Goal: Task Accomplishment & Management: Manage account settings

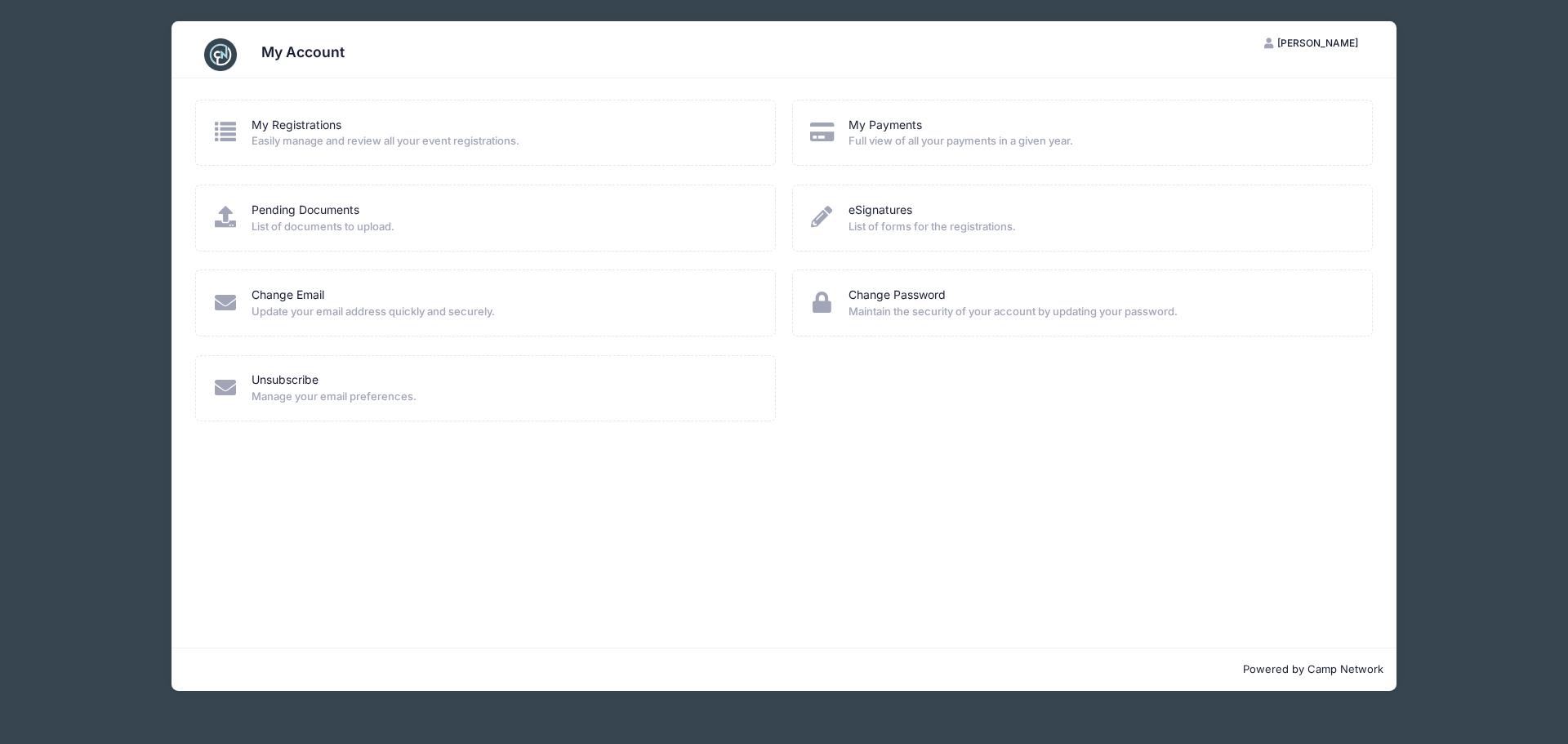
click at [827, 123] on icon at bounding box center [822, 131] width 27 height 21
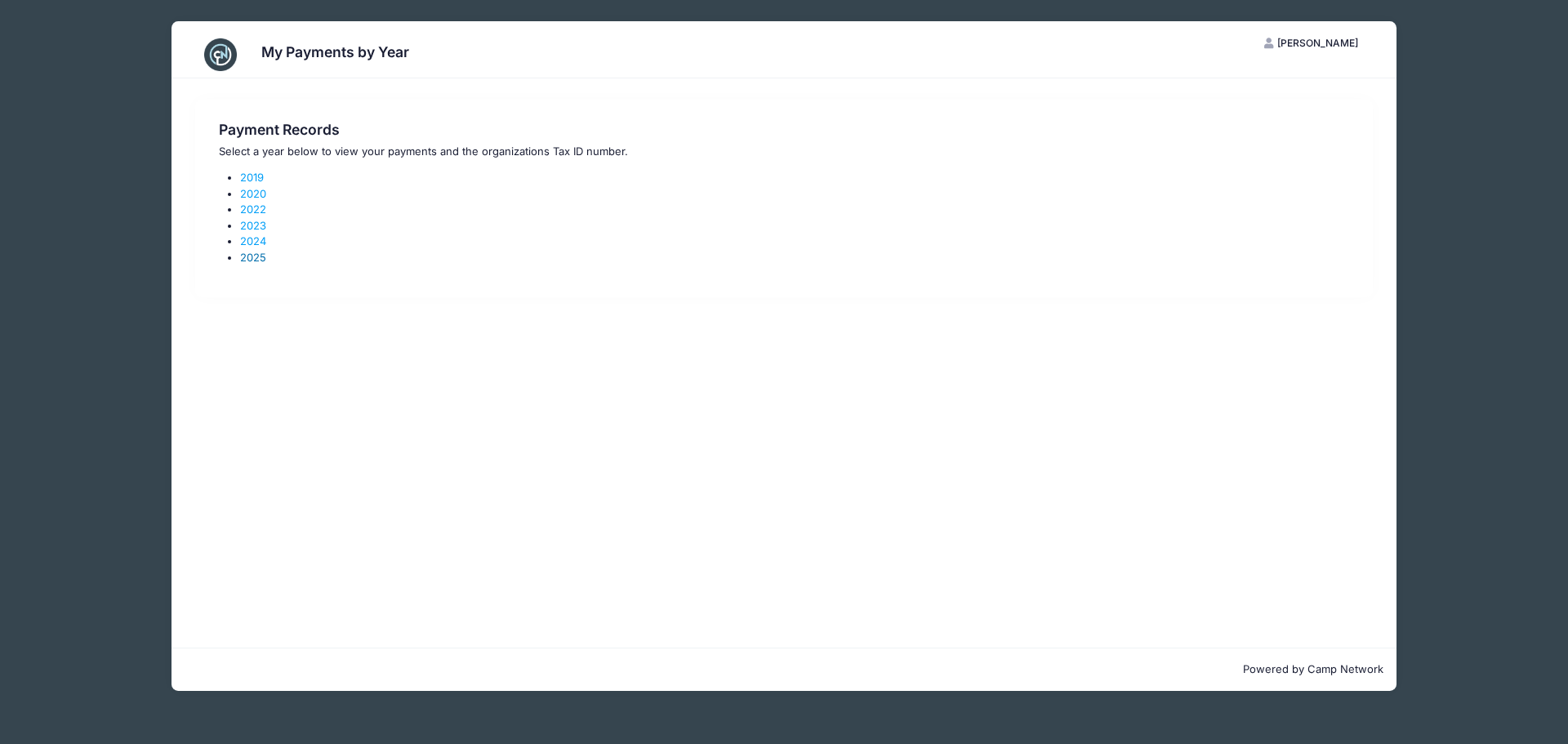
click at [249, 256] on link "2025" at bounding box center [253, 256] width 26 height 13
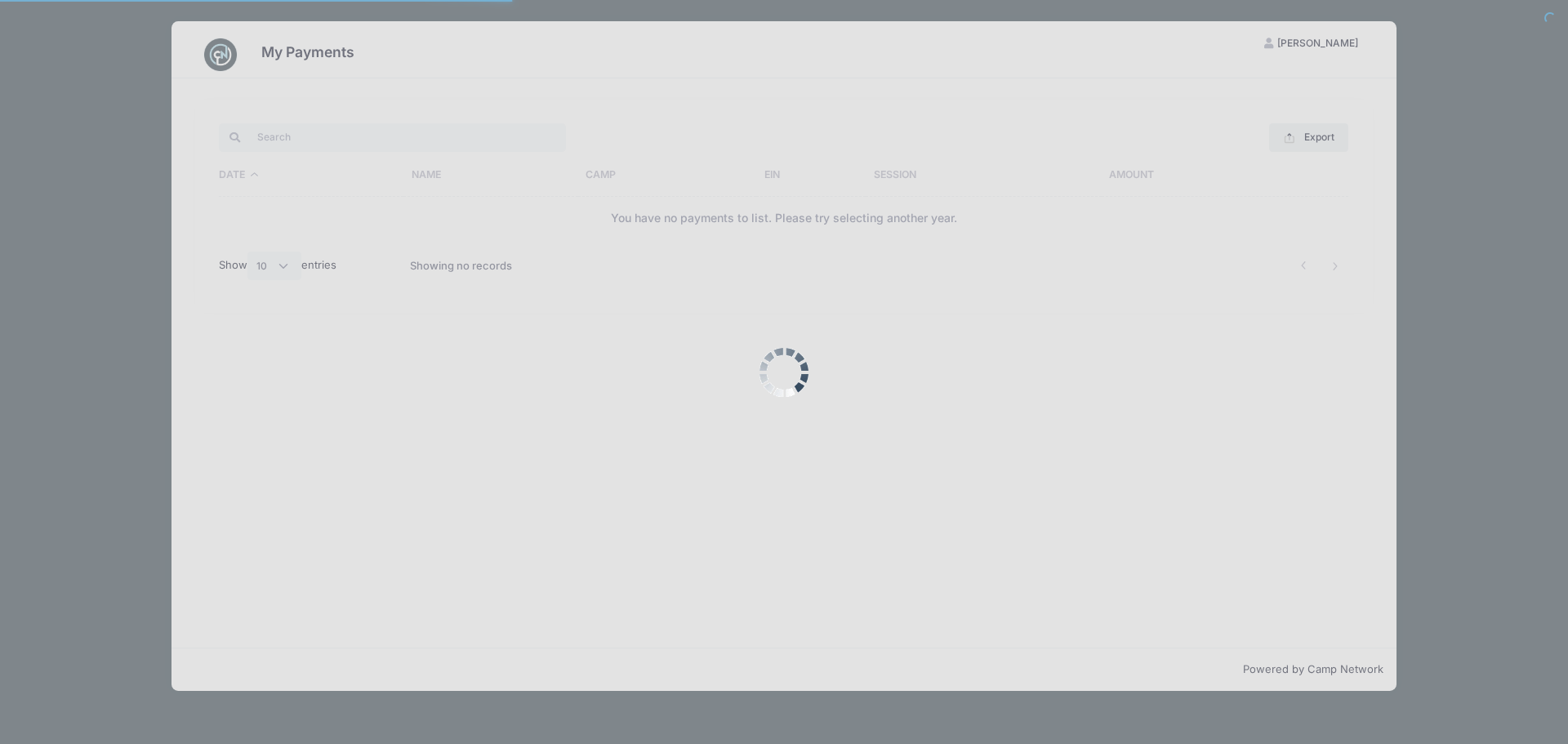
select select "10"
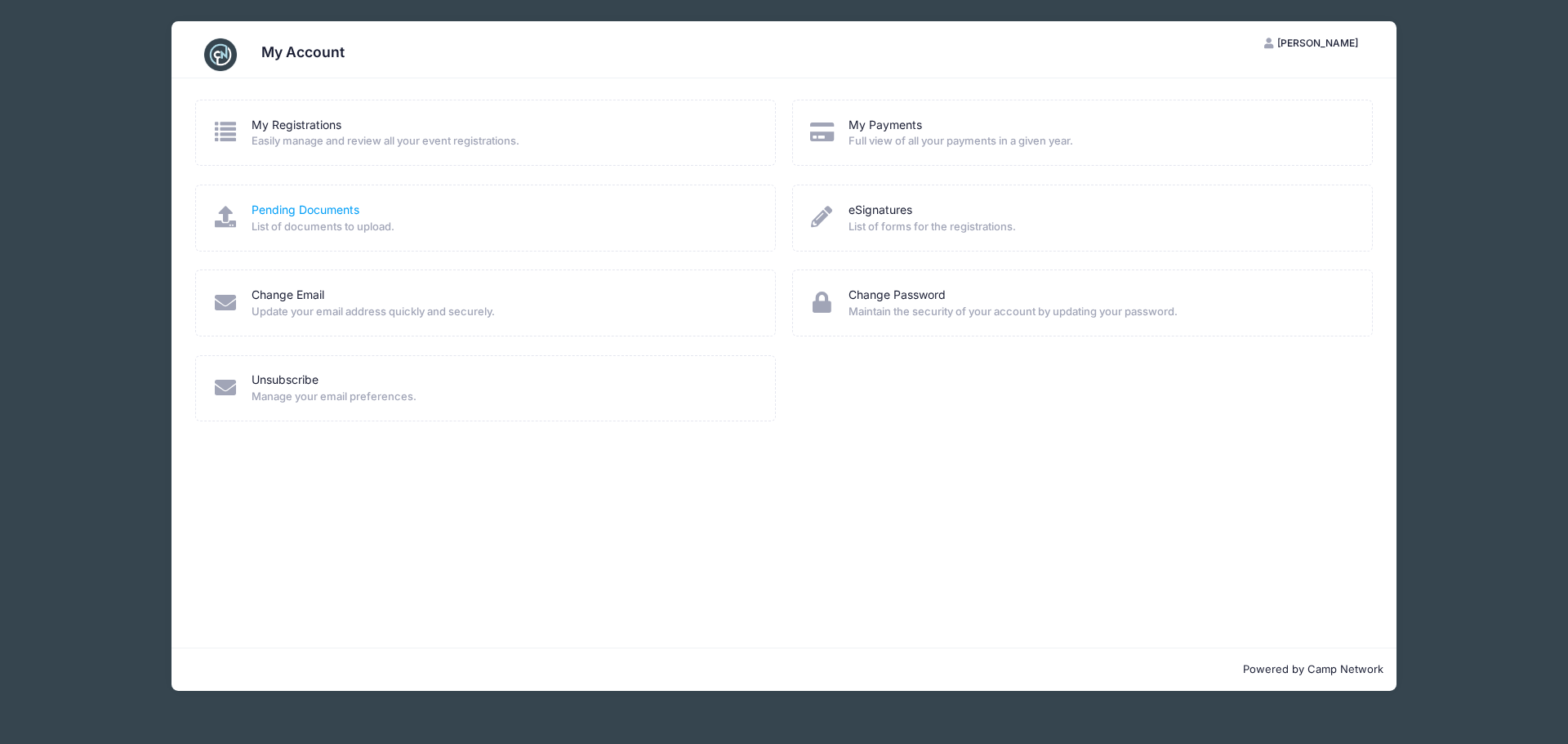
click at [307, 209] on link "Pending Documents" at bounding box center [305, 210] width 108 height 17
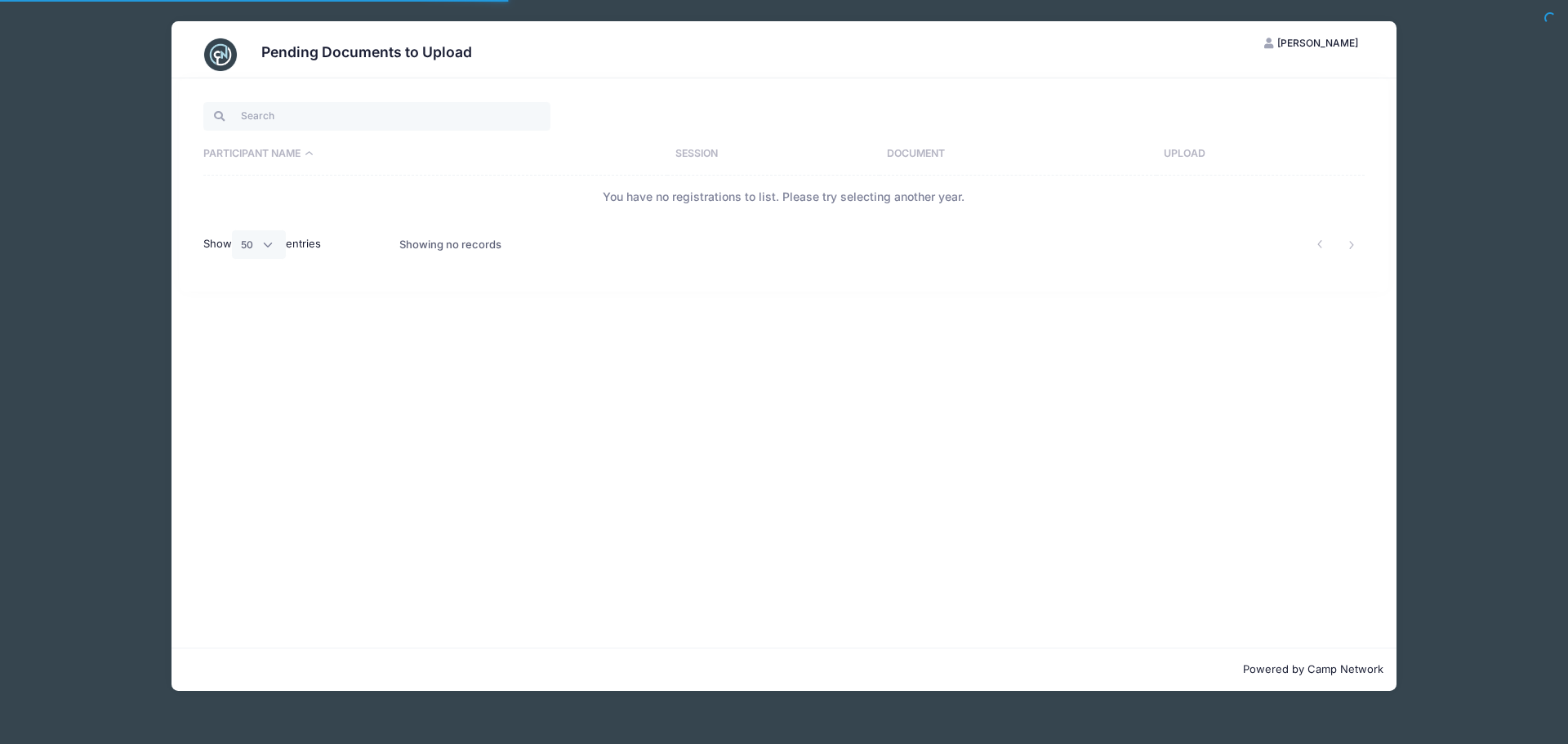
select select "50"
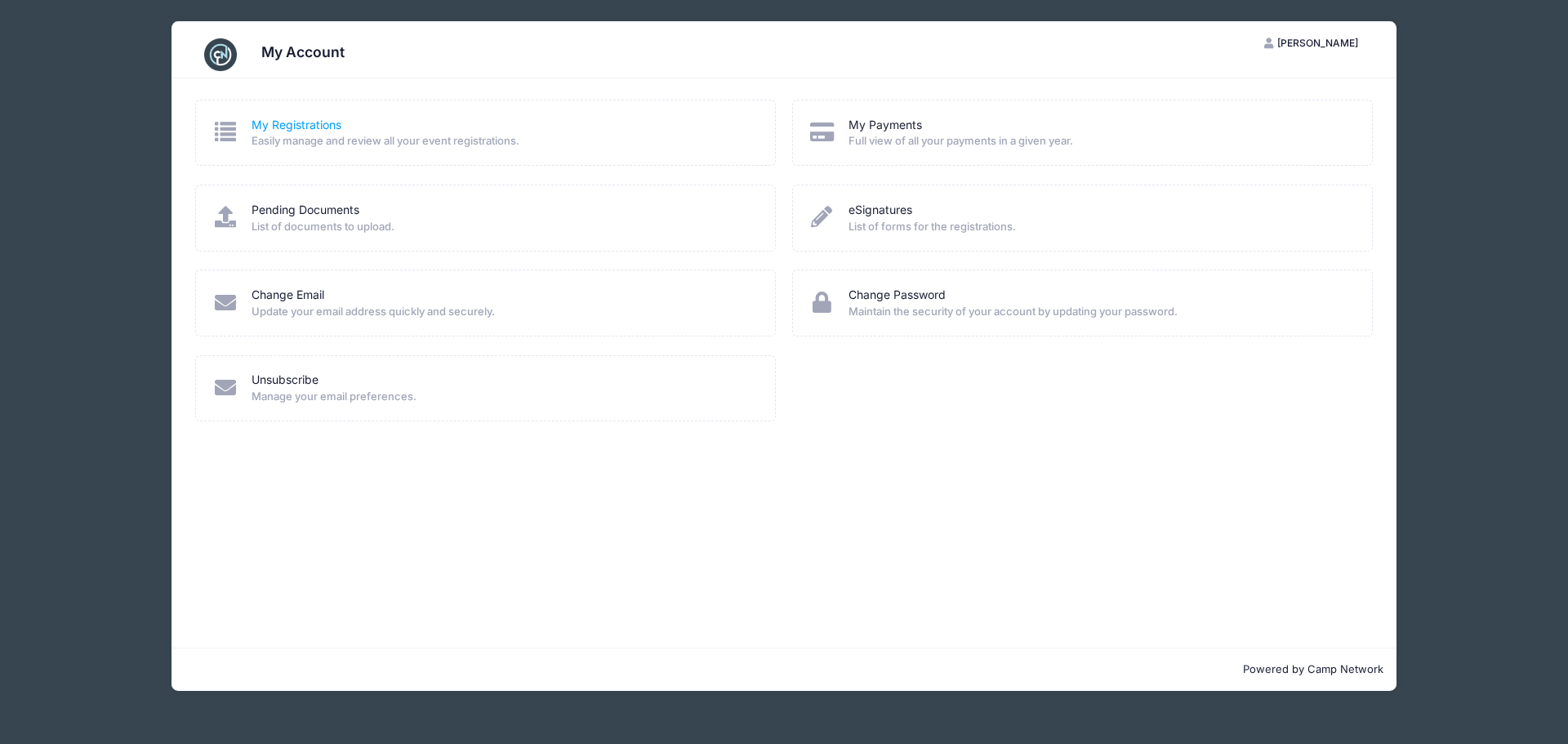
click at [289, 123] on link "My Registrations" at bounding box center [296, 125] width 90 height 17
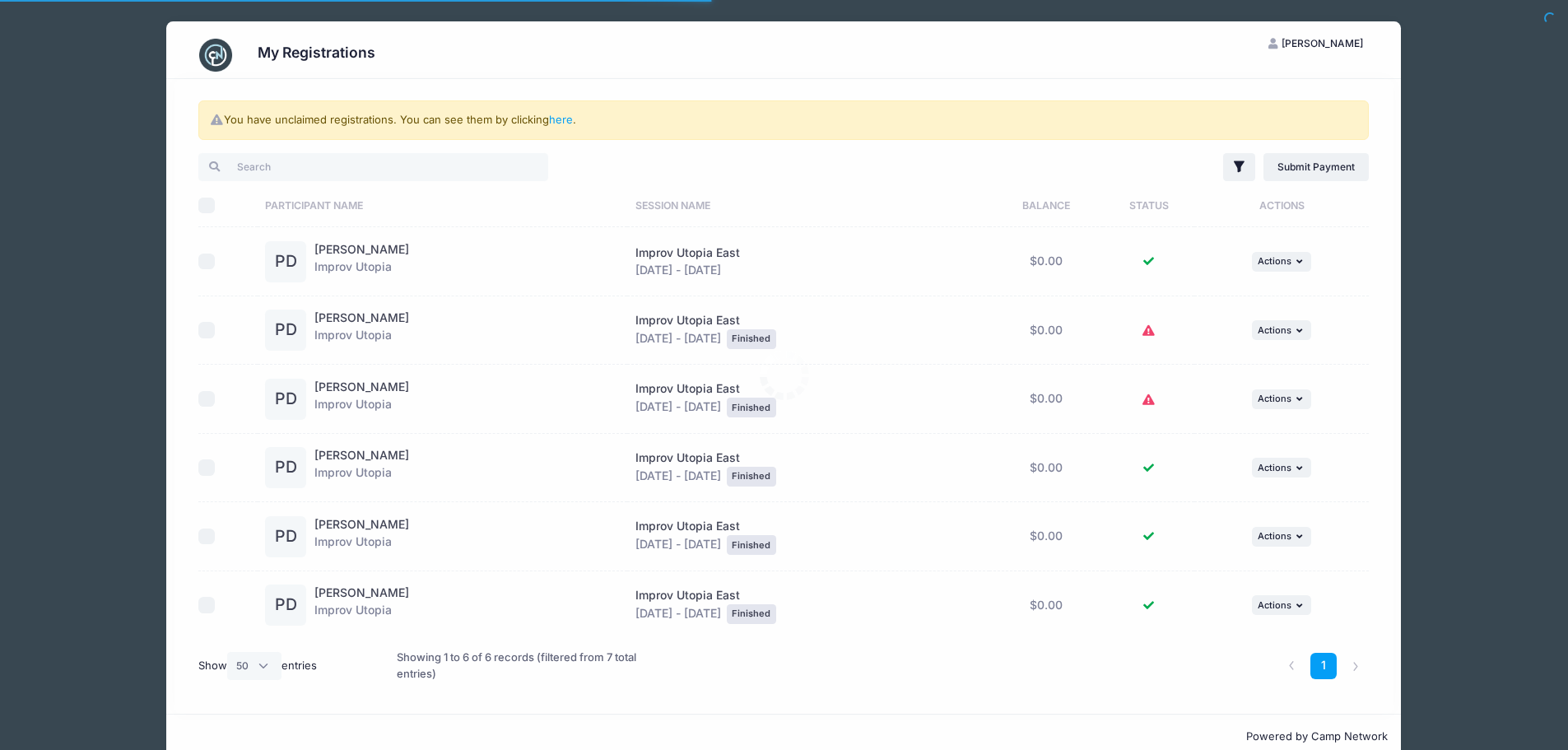
select select "50"
click at [557, 121] on link "here" at bounding box center [560, 119] width 24 height 13
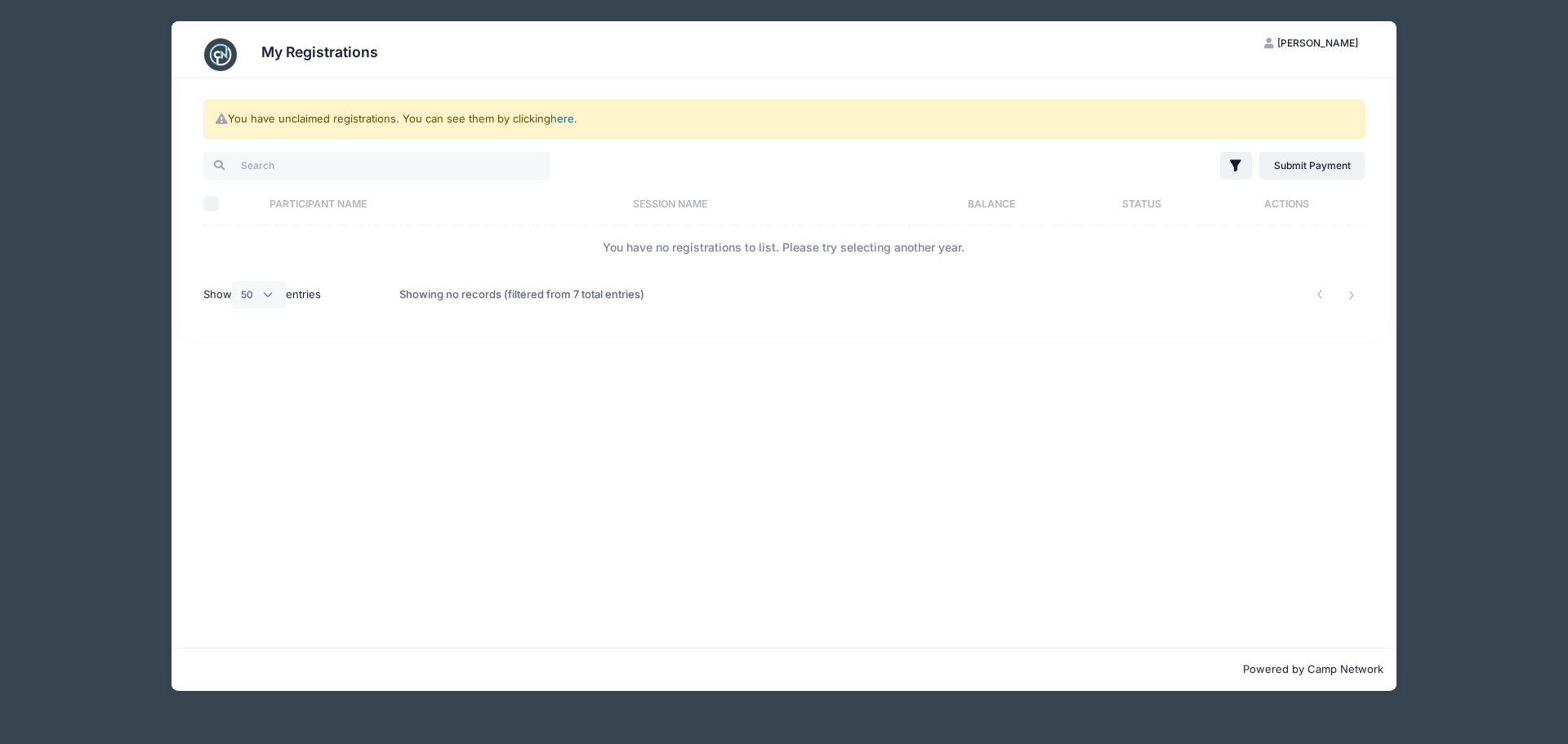
click at [559, 116] on link "here" at bounding box center [562, 118] width 23 height 13
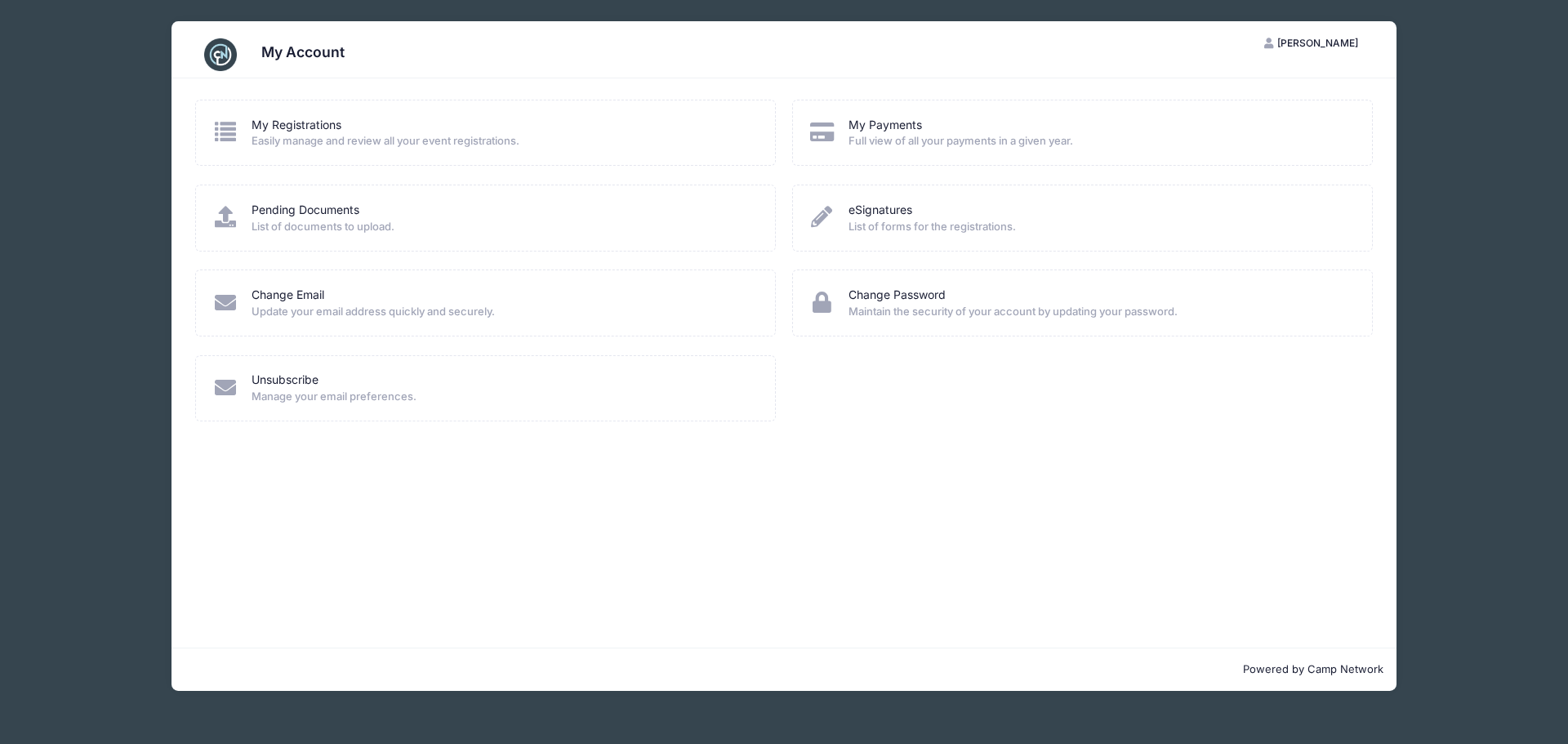
click at [1311, 44] on span "[PERSON_NAME]" at bounding box center [1318, 43] width 81 height 12
click at [1218, 128] on link "Logout" at bounding box center [1271, 126] width 189 height 31
